Goal: Task Accomplishment & Management: Complete application form

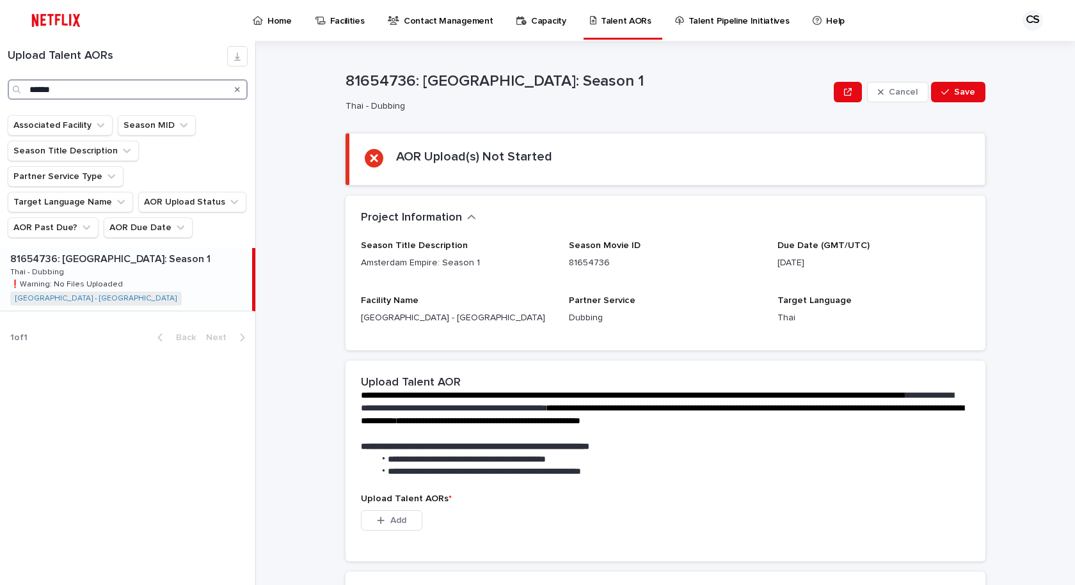
click at [142, 92] on input "******" at bounding box center [128, 89] width 240 height 20
drag, startPoint x: 127, startPoint y: 88, endPoint x: 0, endPoint y: 1, distance: 153.7
click at [0, 4] on div "Home Facilities Contact Management Capacity Talent AORs Talent Pipeline Initiat…" at bounding box center [537, 292] width 1075 height 585
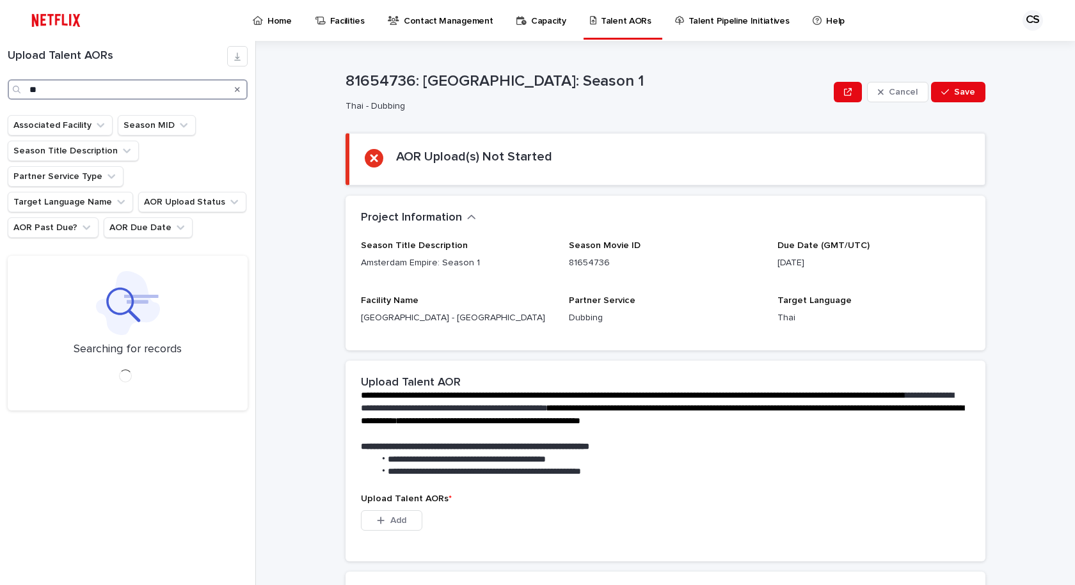
type input "*"
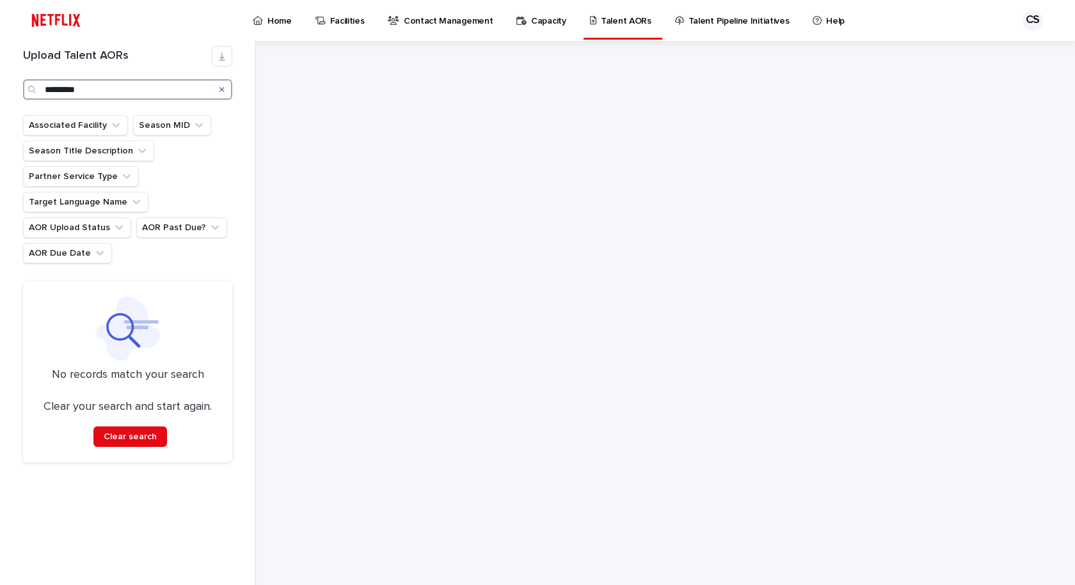
click at [67, 89] on input "*********" at bounding box center [127, 89] width 209 height 20
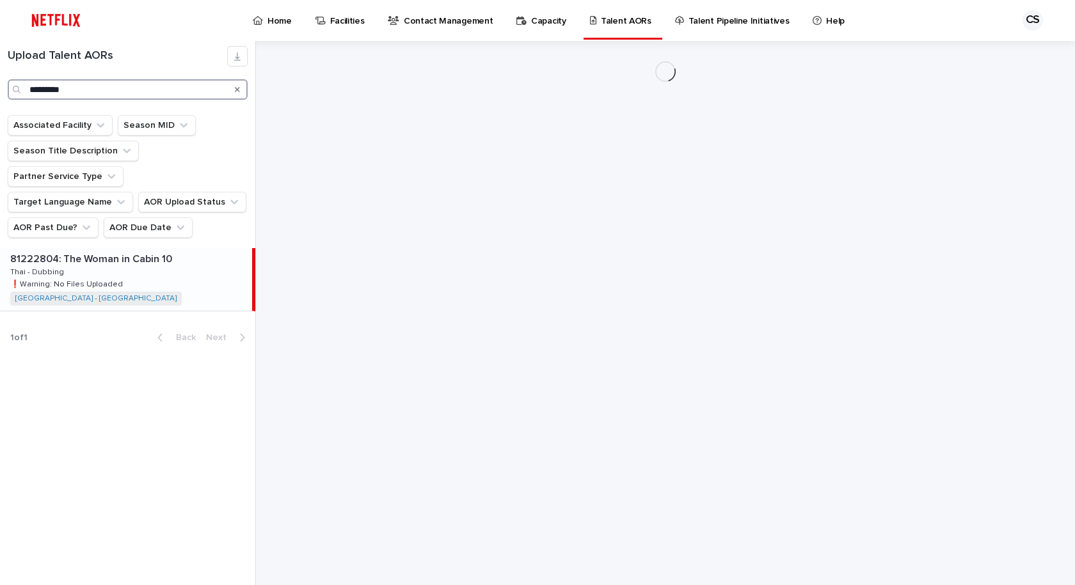
type input "*********"
click at [177, 269] on div "81222804: The Woman in Cabin 10 81222804: The Woman in Cabin 10 Thai - Dubbing …" at bounding box center [126, 279] width 252 height 63
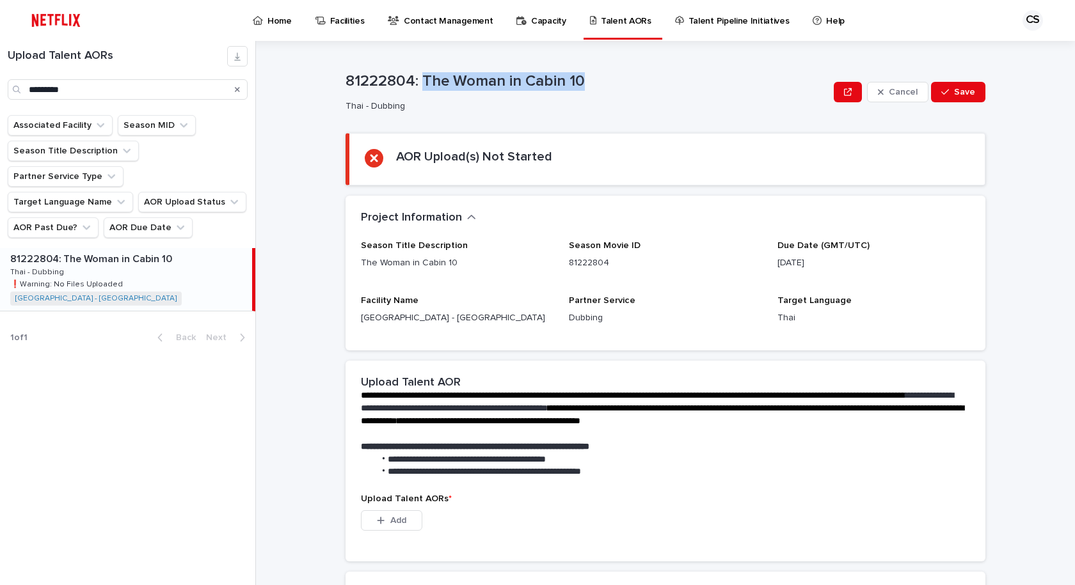
drag, startPoint x: 544, startPoint y: 85, endPoint x: 418, endPoint y: 78, distance: 126.9
click at [418, 78] on p "81222804: The Woman in Cabin 10" at bounding box center [586, 81] width 483 height 19
copy p "The Woman in Cabin 10"
click at [390, 519] on span "Add" at bounding box center [398, 520] width 16 height 9
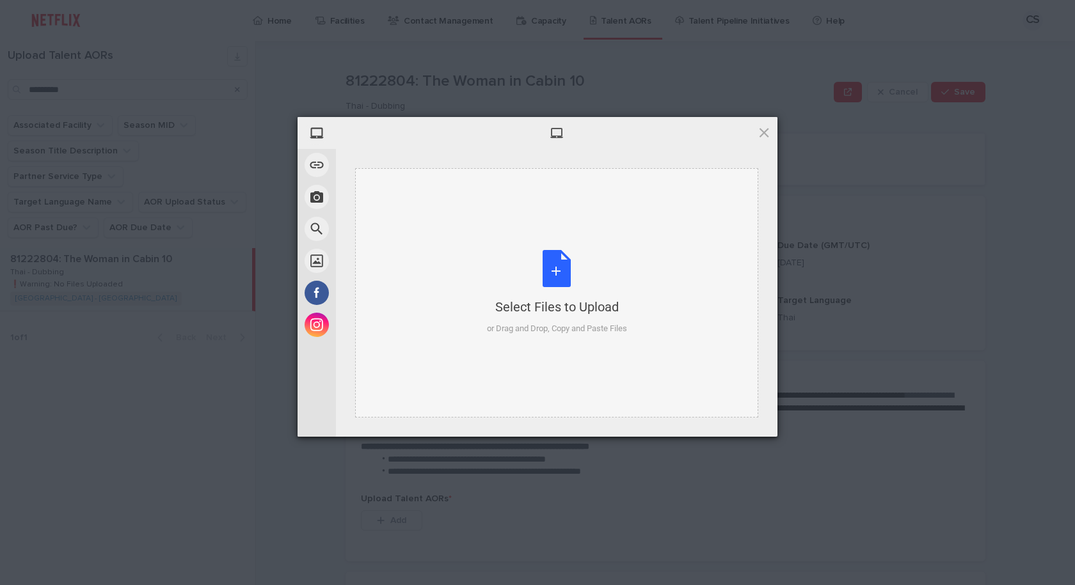
click at [498, 261] on div "Select Files to Upload or Drag and Drop, Copy and Paste Files" at bounding box center [557, 292] width 140 height 85
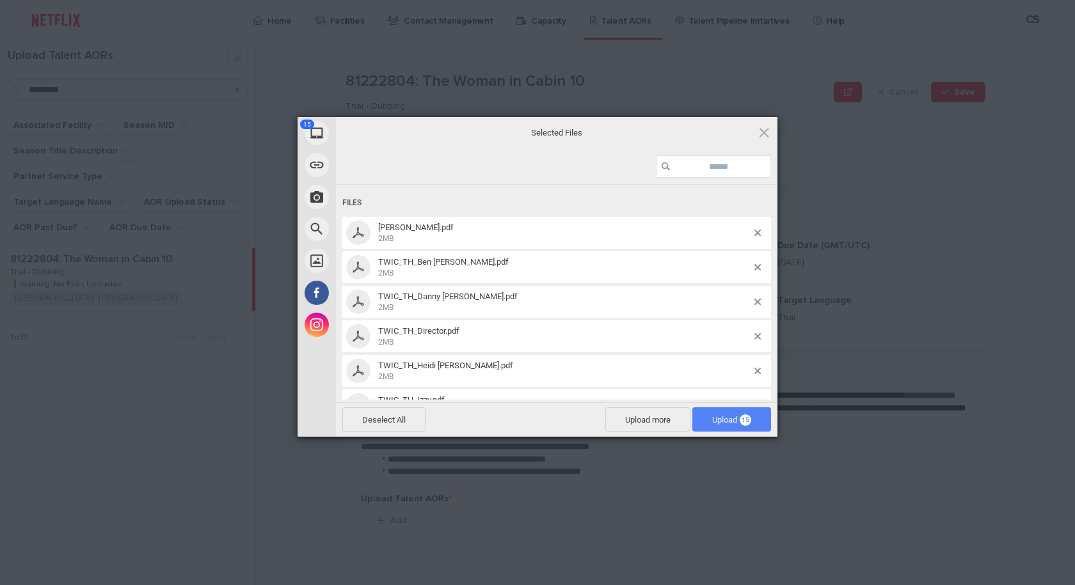
click at [713, 418] on span "Upload 15" at bounding box center [731, 420] width 39 height 10
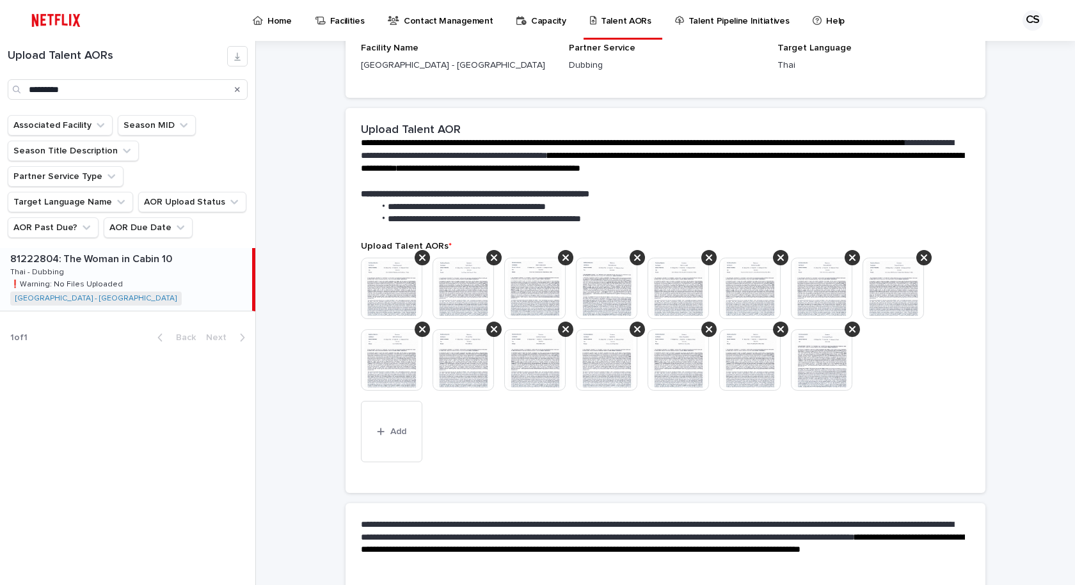
scroll to position [256, 0]
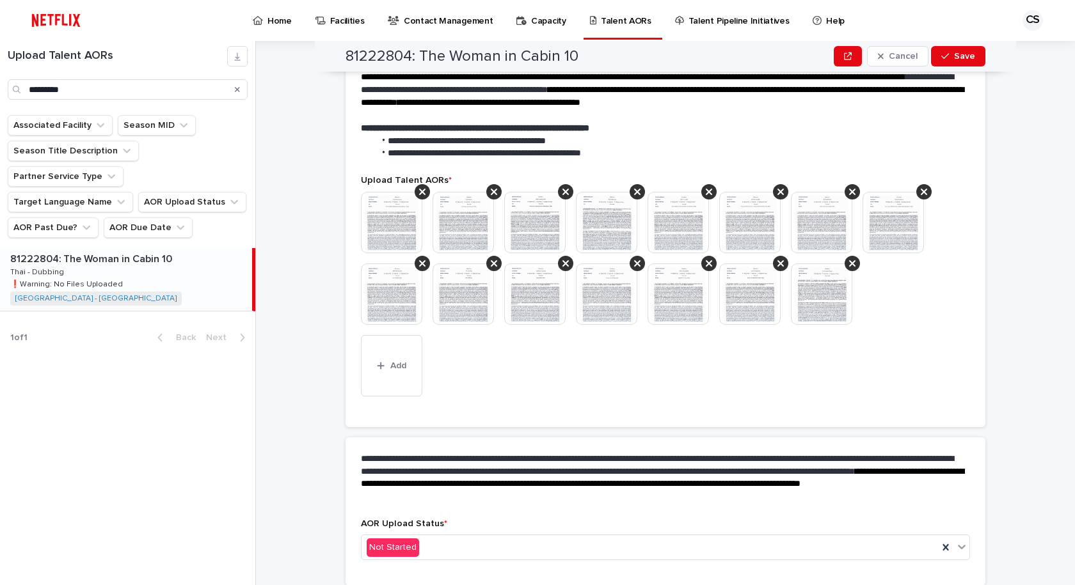
click at [519, 273] on img at bounding box center [534, 294] width 61 height 61
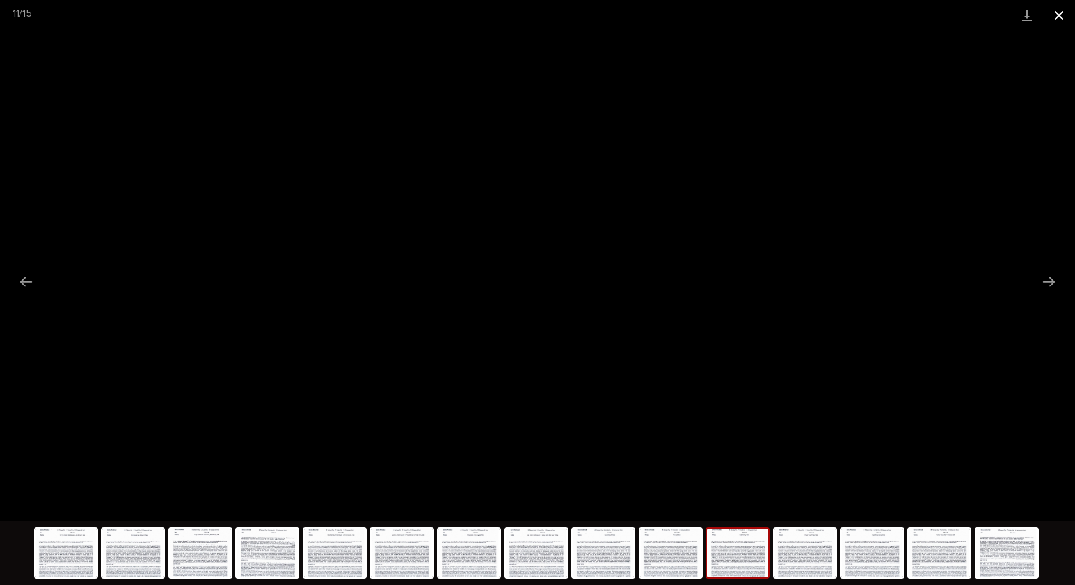
click at [1053, 11] on button "Close gallery" at bounding box center [1059, 15] width 32 height 30
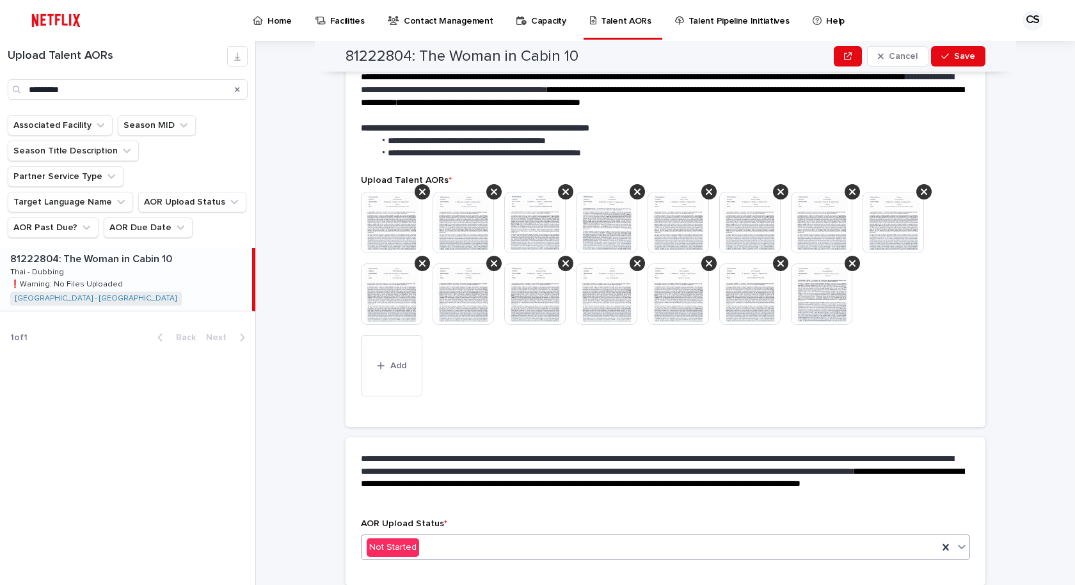
click at [457, 539] on div "Not Started" at bounding box center [649, 547] width 576 height 21
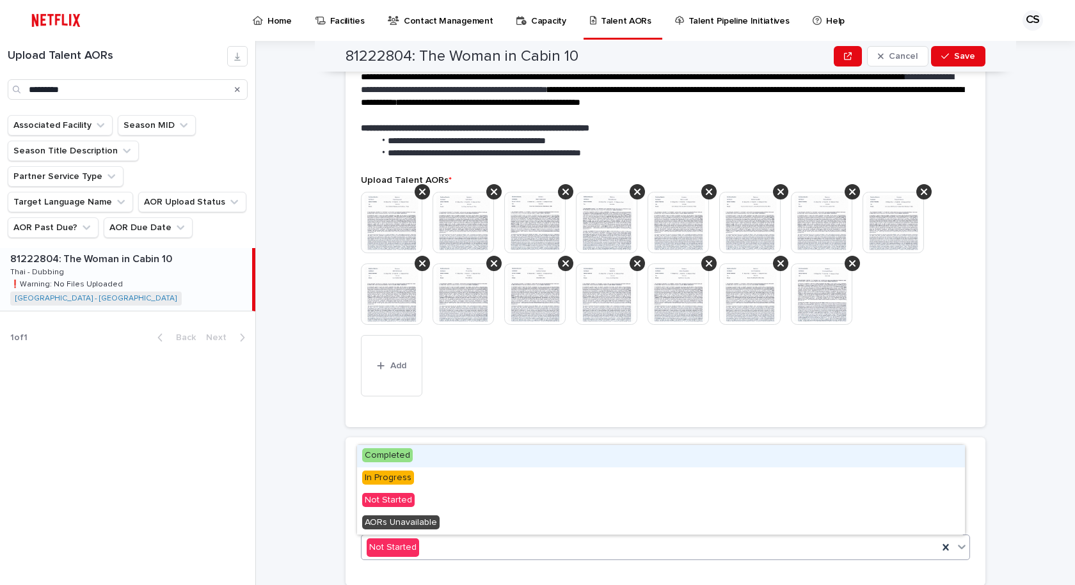
click at [454, 462] on div "Completed" at bounding box center [661, 456] width 608 height 22
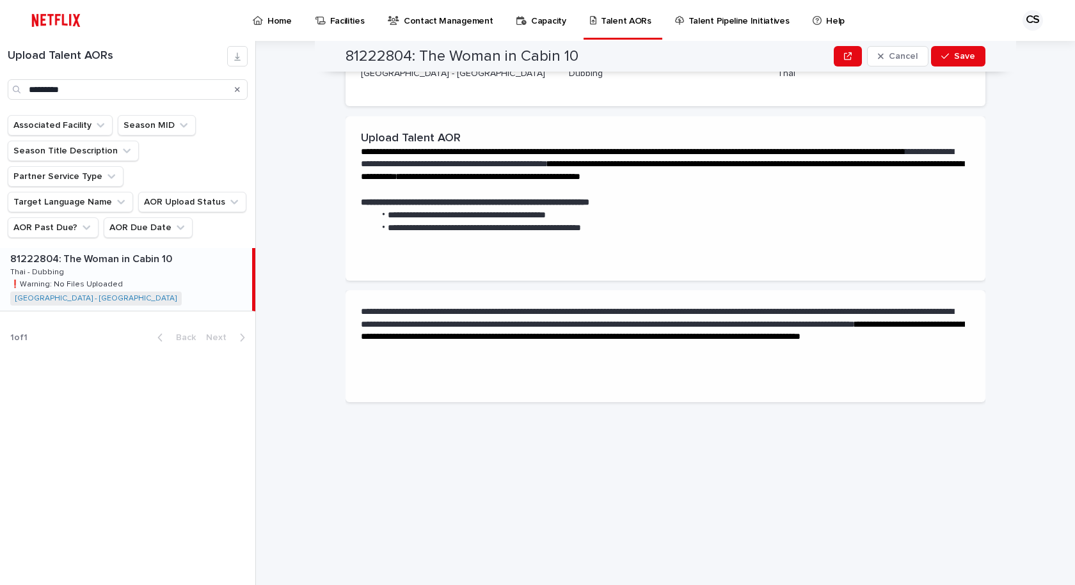
scroll to position [0, 0]
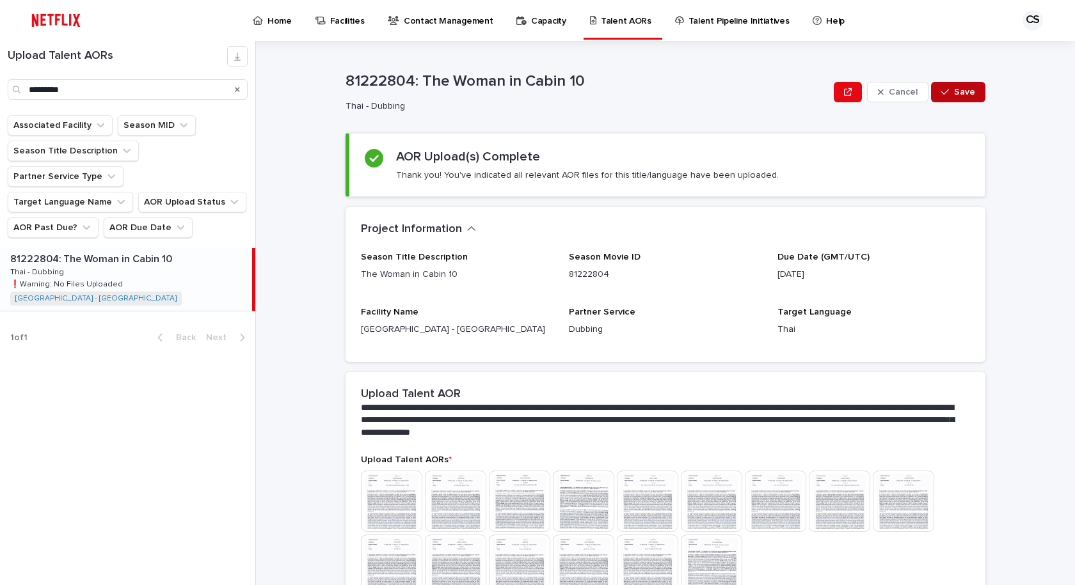
click at [954, 96] on span "Save" at bounding box center [964, 92] width 21 height 9
drag, startPoint x: 175, startPoint y: 99, endPoint x: 0, endPoint y: 45, distance: 182.7
click at [0, 65] on div "Upload Talent AORs *********" at bounding box center [127, 73] width 255 height 54
click at [277, 29] on link "Home" at bounding box center [274, 20] width 46 height 40
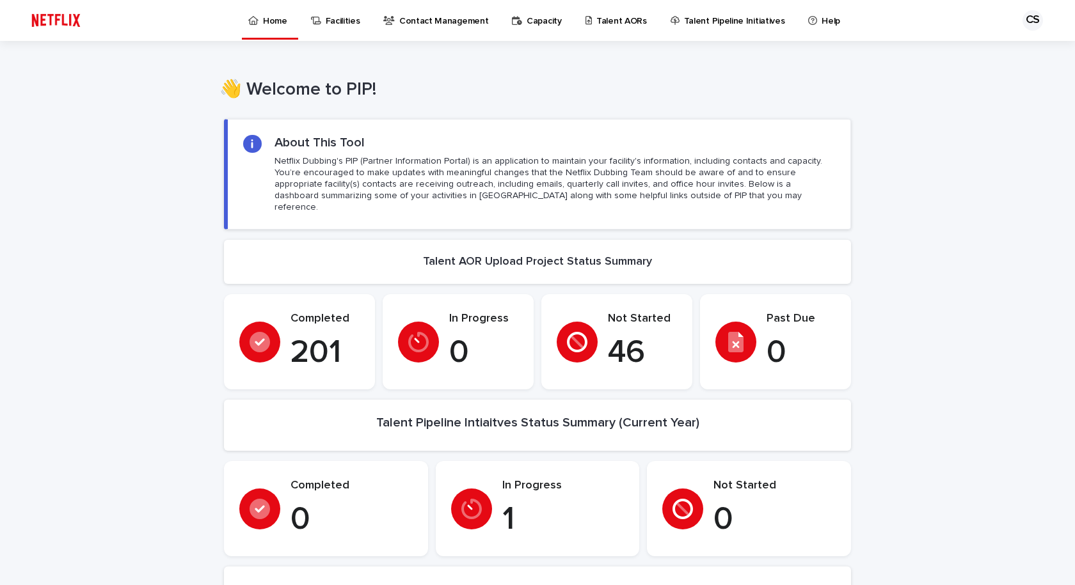
click at [617, 22] on p "Talent AORs" at bounding box center [621, 13] width 51 height 27
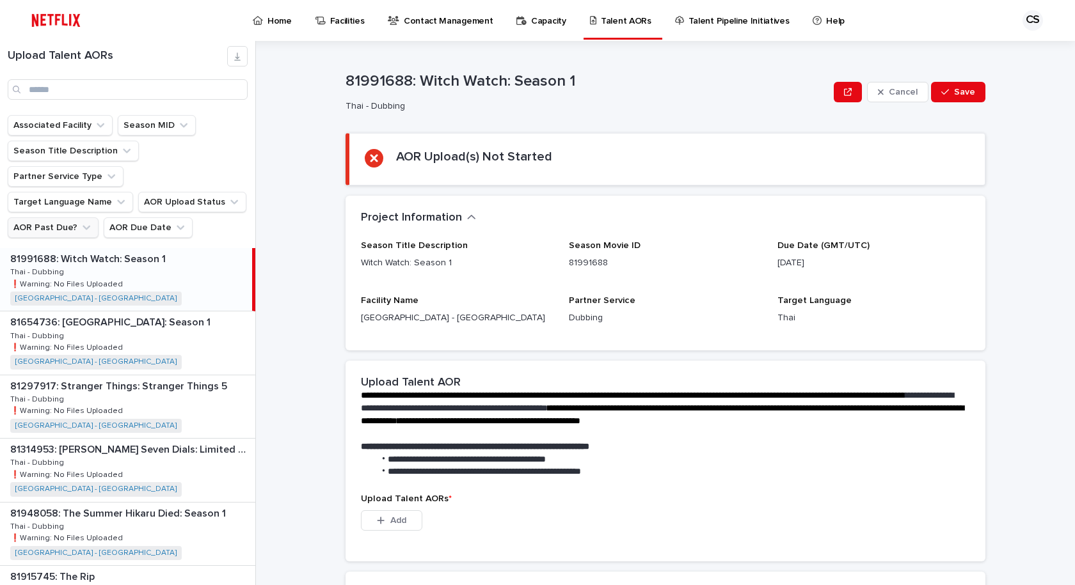
click at [59, 218] on button "AOR Past Due?" at bounding box center [53, 228] width 91 height 20
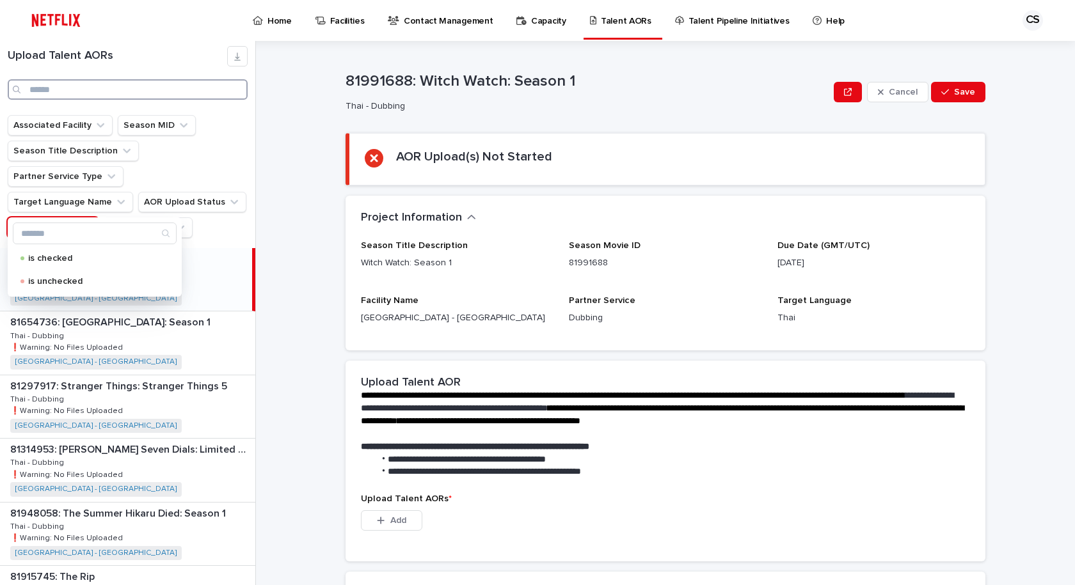
click at [123, 92] on input "Search" at bounding box center [128, 89] width 240 height 20
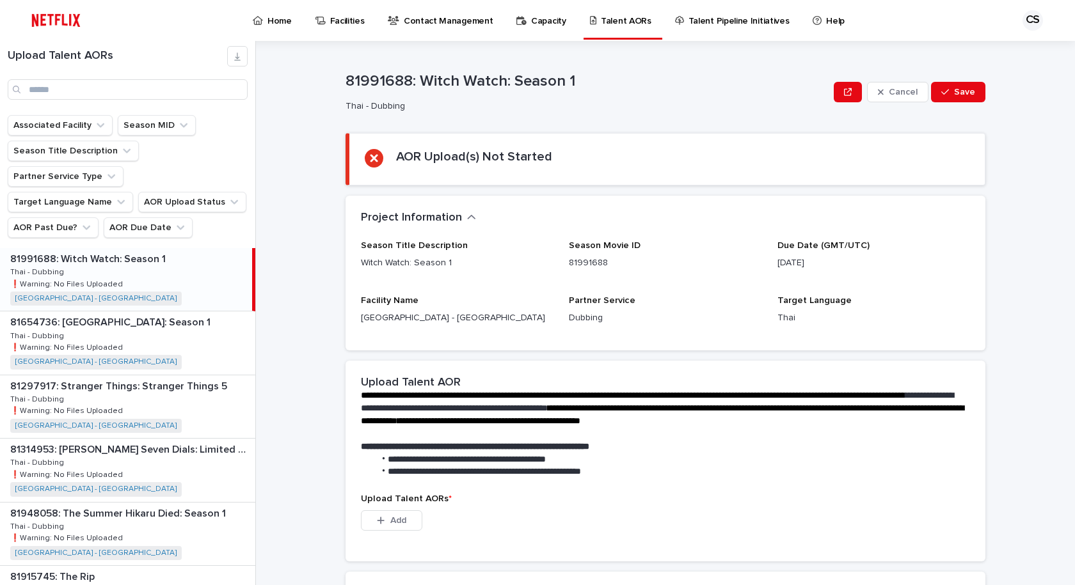
click at [657, 135] on section "AOR Upload(s) Not Started" at bounding box center [665, 159] width 640 height 52
